Goal: Information Seeking & Learning: Learn about a topic

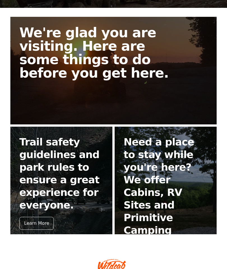
scroll to position [130, 0]
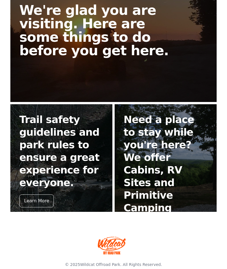
click at [146, 177] on h2 "Need a place to stay while you're here? We offer Cabins, RV Sites and Primitive…" at bounding box center [166, 163] width 84 height 101
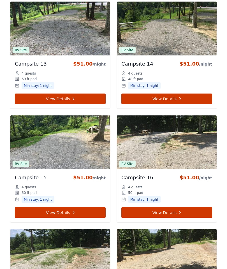
scroll to position [944, 0]
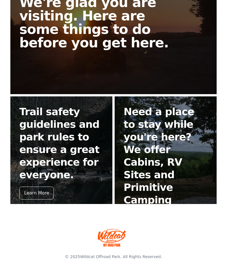
scroll to position [130, 0]
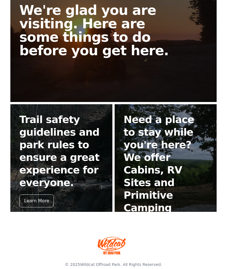
click at [82, 159] on h2 "Trail safety guidelines and park rules to ensure a great experience for everyon…" at bounding box center [61, 151] width 84 height 76
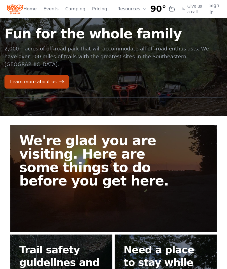
click at [32, 10] on link "Home" at bounding box center [30, 9] width 13 height 7
click at [49, 7] on link "Events" at bounding box center [50, 9] width 15 height 7
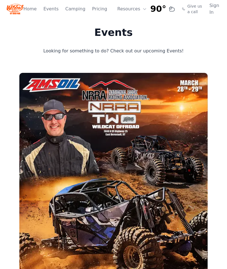
click at [104, 11] on link "Pricing" at bounding box center [99, 9] width 15 height 7
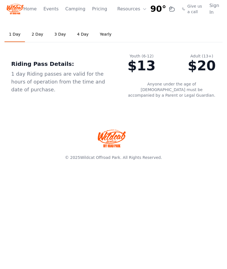
click at [70, 8] on link "Camping" at bounding box center [75, 9] width 20 height 7
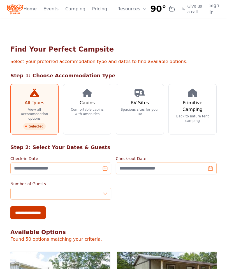
click at [49, 10] on link "Events" at bounding box center [50, 9] width 15 height 7
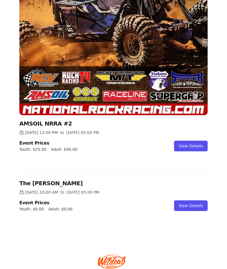
scroll to position [210, 0]
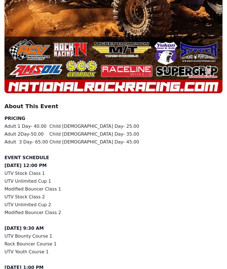
scroll to position [270, 0]
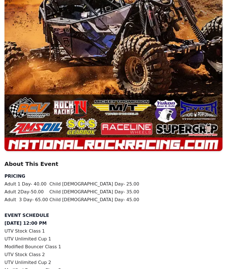
scroll to position [210, 0]
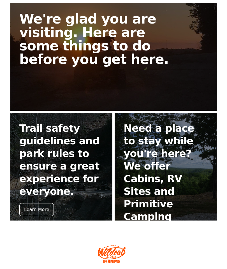
scroll to position [108, 0]
